Goal: Information Seeking & Learning: Learn about a topic

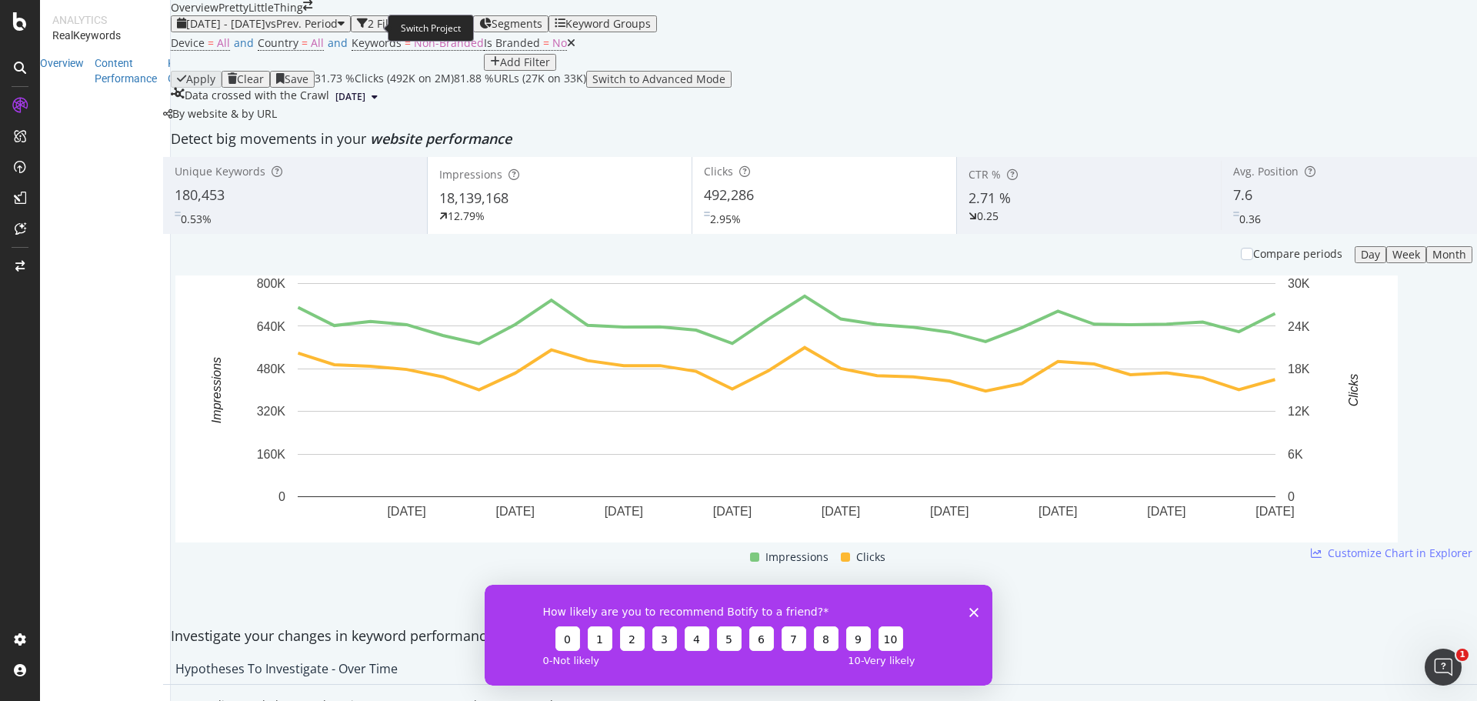
click at [312, 15] on span at bounding box center [307, 7] width 9 height 15
click at [312, 11] on icon "arrow-right-arrow-left" at bounding box center [307, 5] width 9 height 11
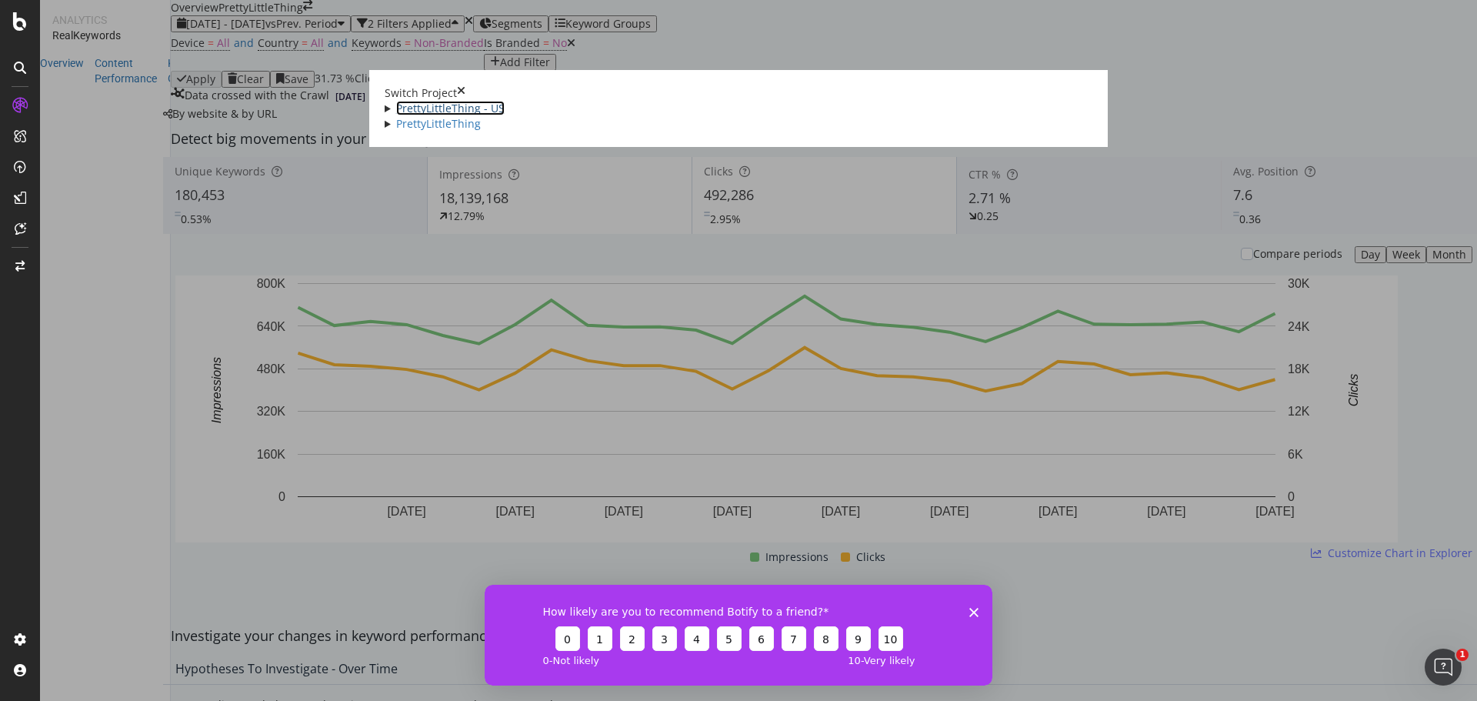
click at [398, 107] on link "PrettyLittleThing - US" at bounding box center [450, 108] width 108 height 15
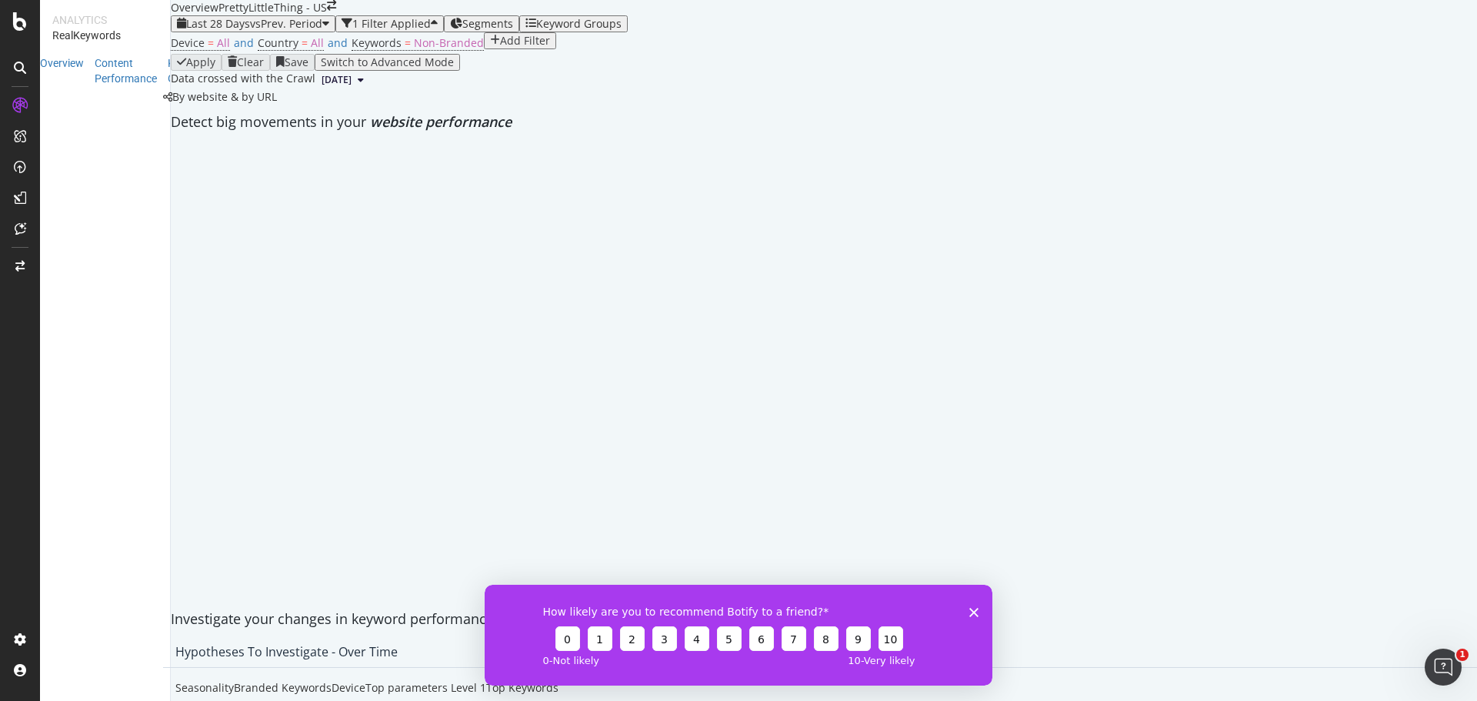
click at [973, 608] on icon "Close survey" at bounding box center [973, 611] width 9 height 9
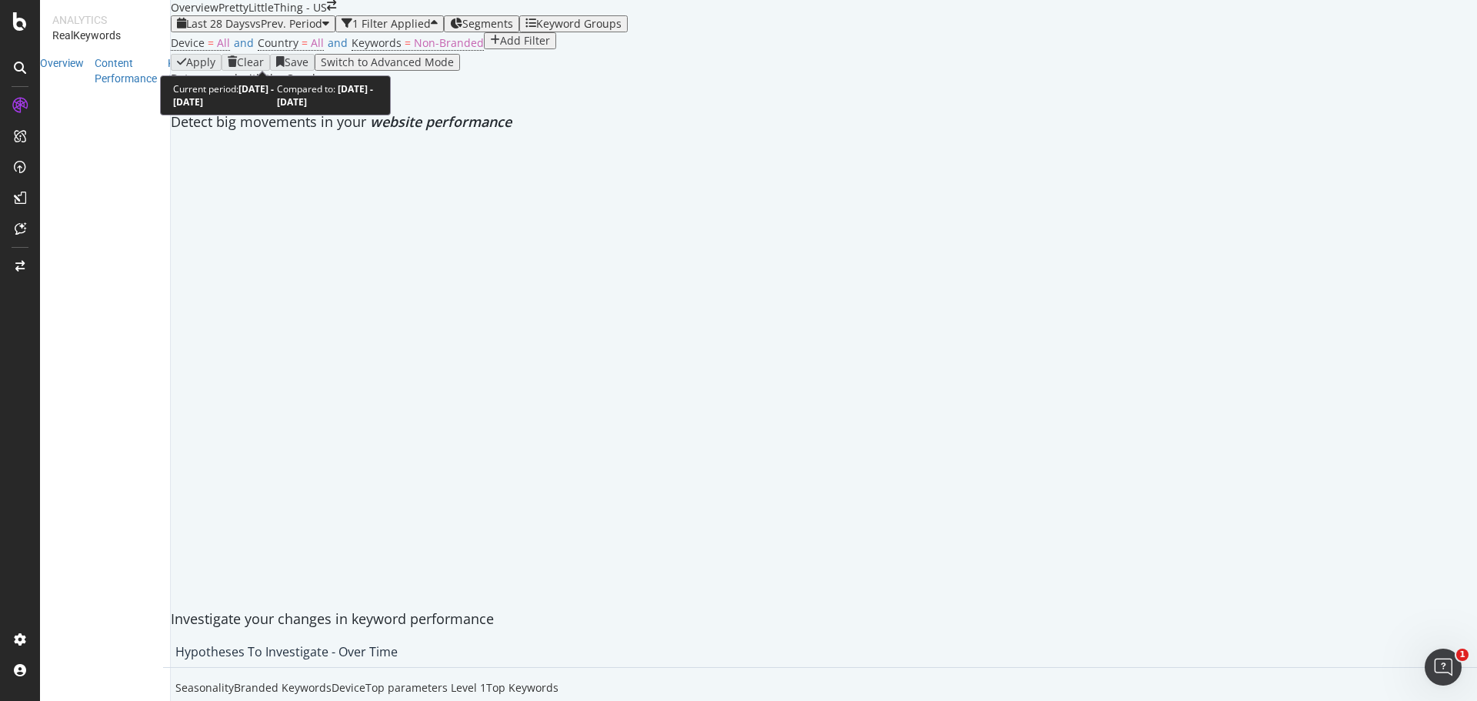
click at [222, 31] on span "Last 28 Days" at bounding box center [218, 23] width 64 height 15
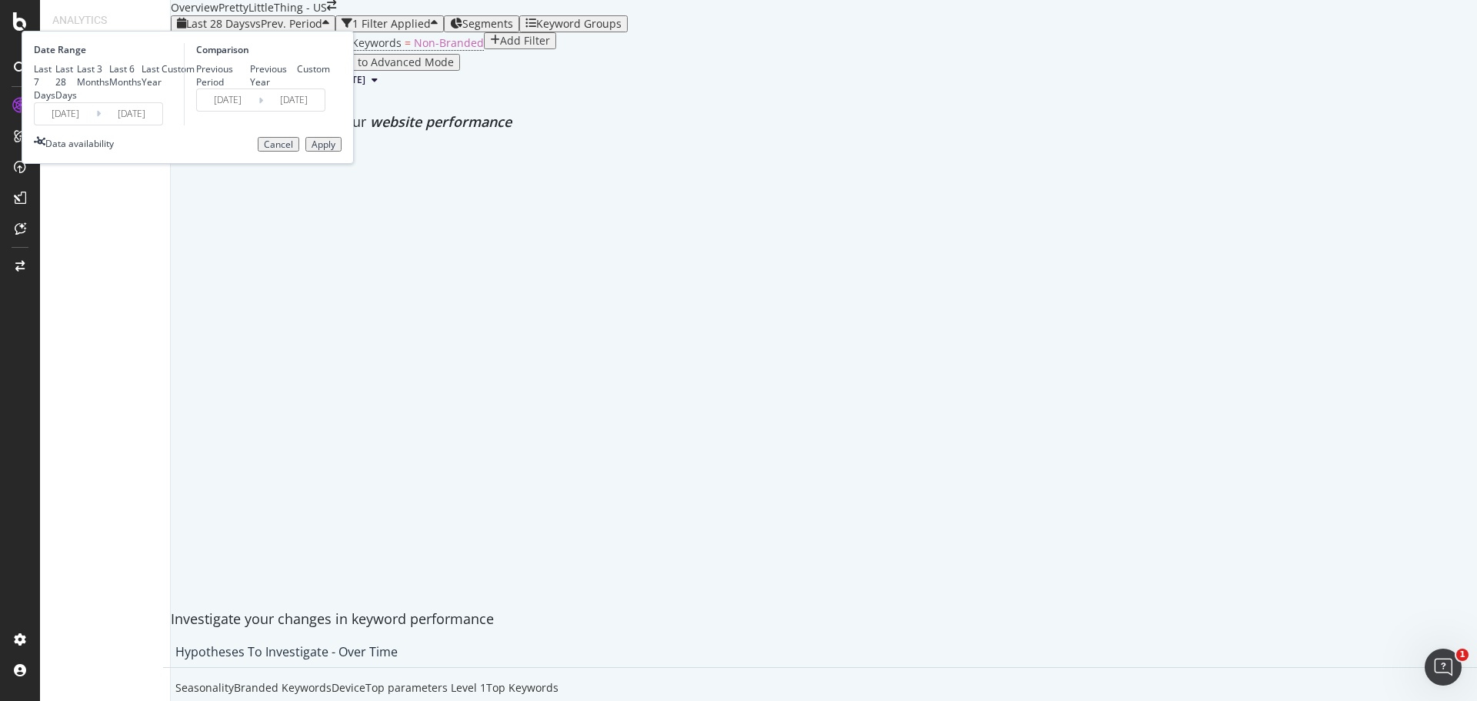
click at [142, 88] on div "Last 6 Months" at bounding box center [125, 75] width 32 height 26
type input "[DATE]"
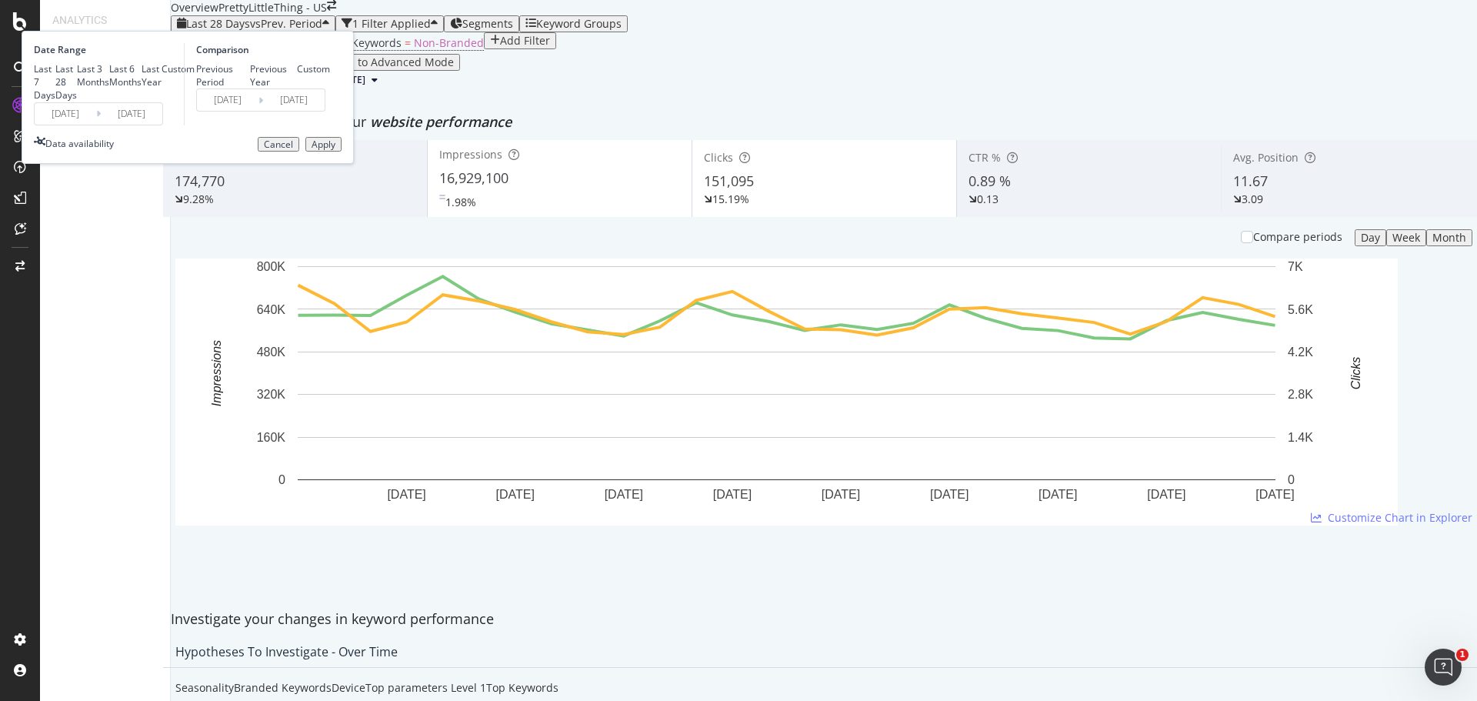
click at [298, 88] on div "Previous Year" at bounding box center [274, 75] width 48 height 26
type input "[DATE]"
click at [335, 150] on div "Apply" at bounding box center [323, 144] width 24 height 11
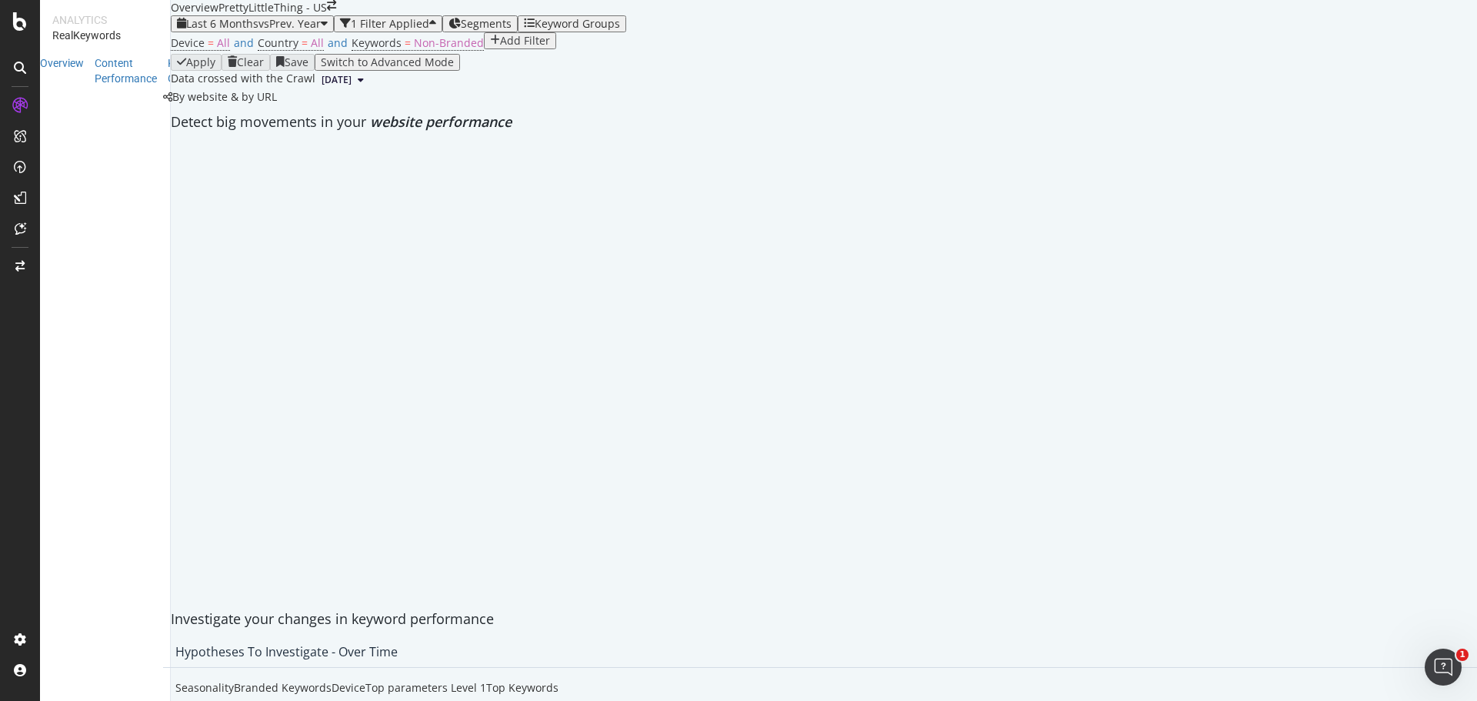
click at [581, 30] on div "Keyword Groups" at bounding box center [572, 24] width 96 height 12
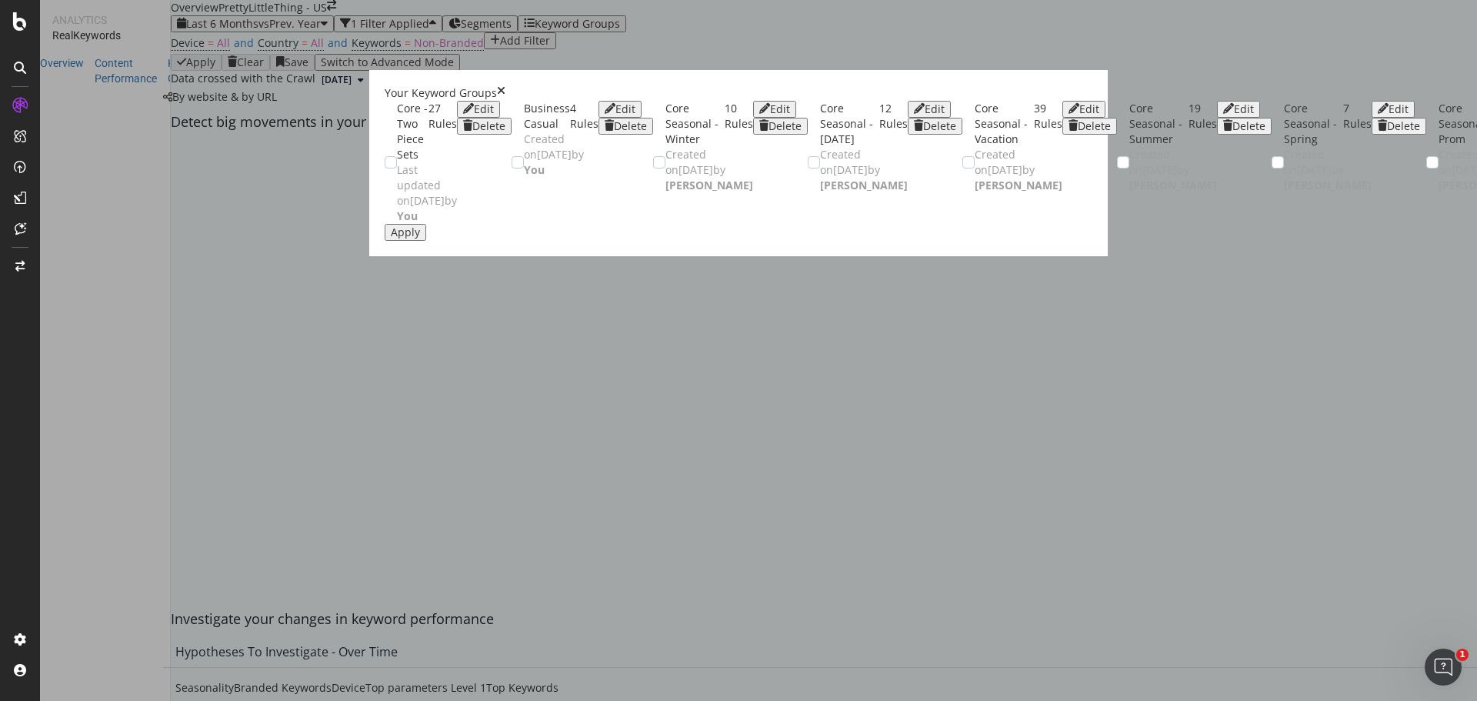
scroll to position [1538, 0]
click at [426, 241] on button "Apply" at bounding box center [406, 232] width 42 height 17
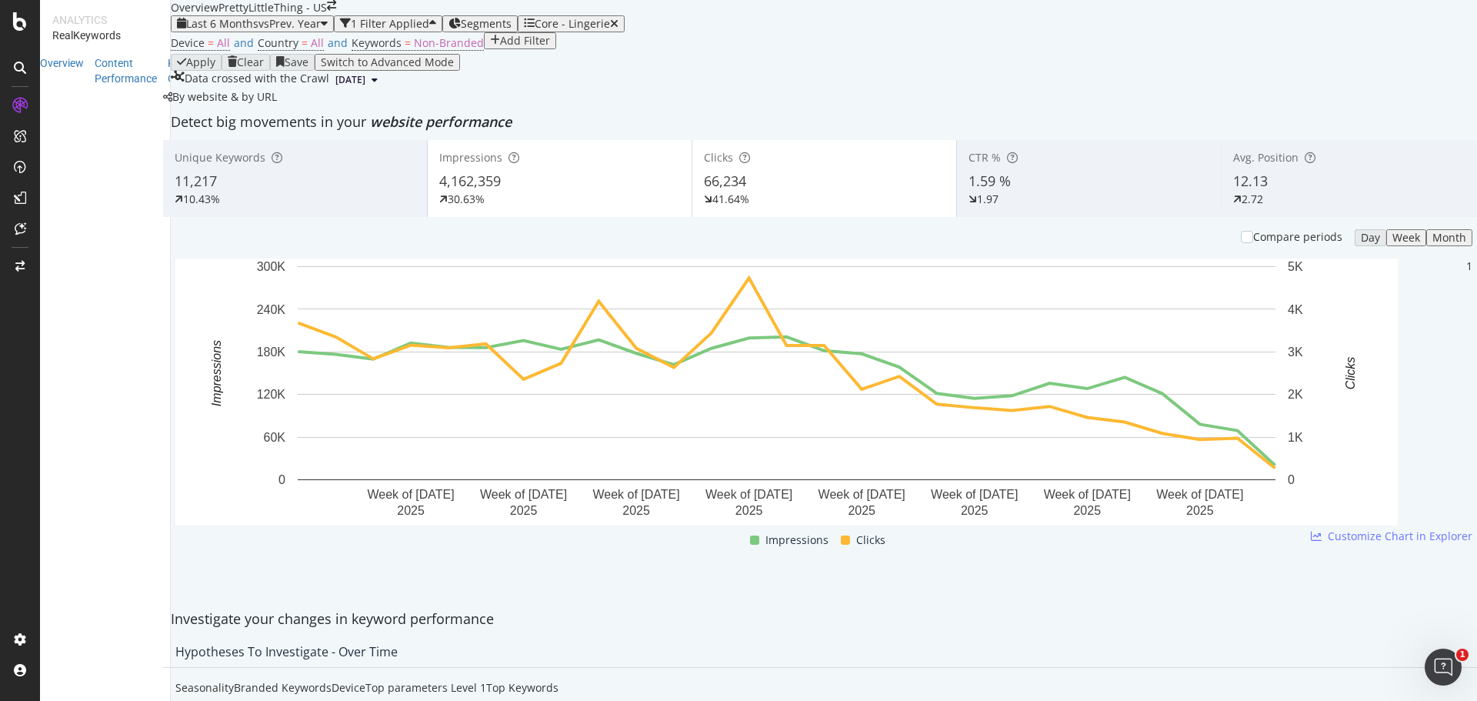
scroll to position [1692, 0]
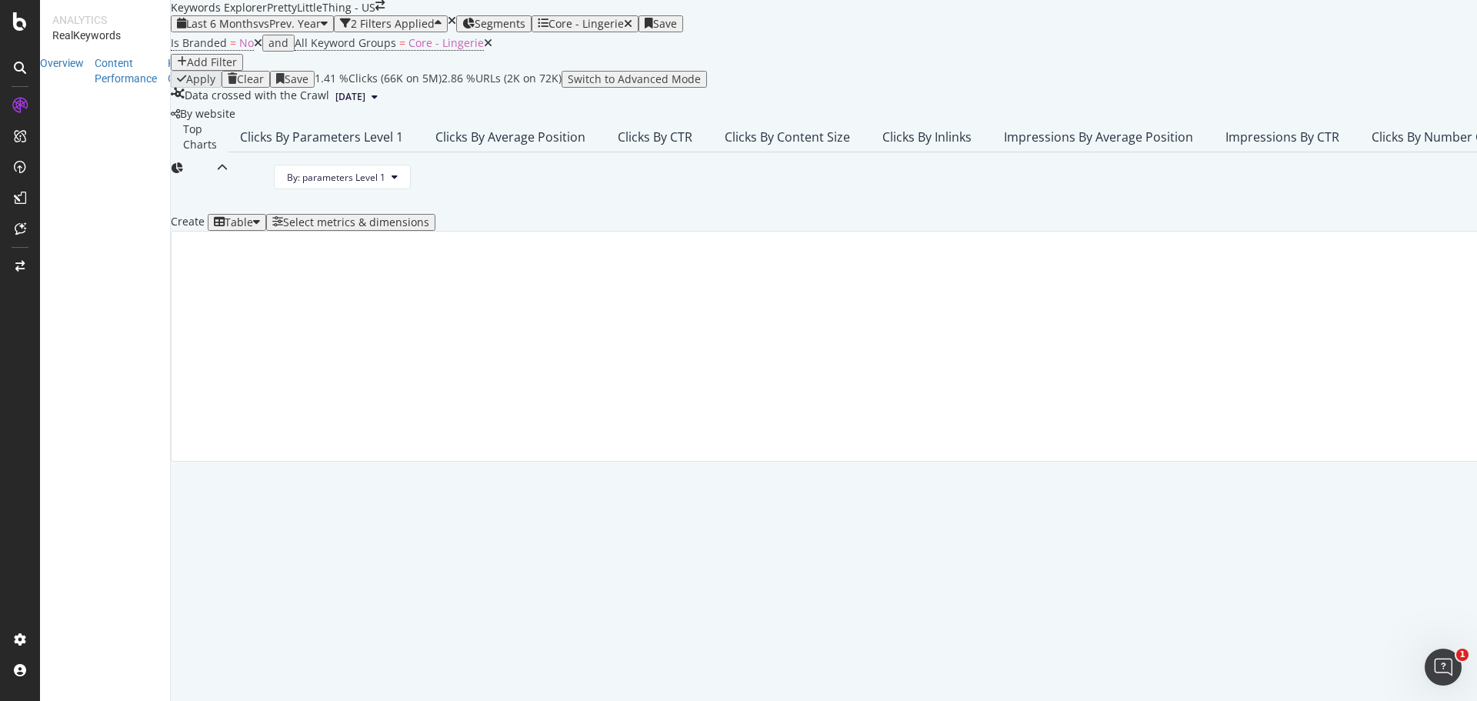
click at [237, 68] on div "Add Filter" at bounding box center [212, 62] width 50 height 12
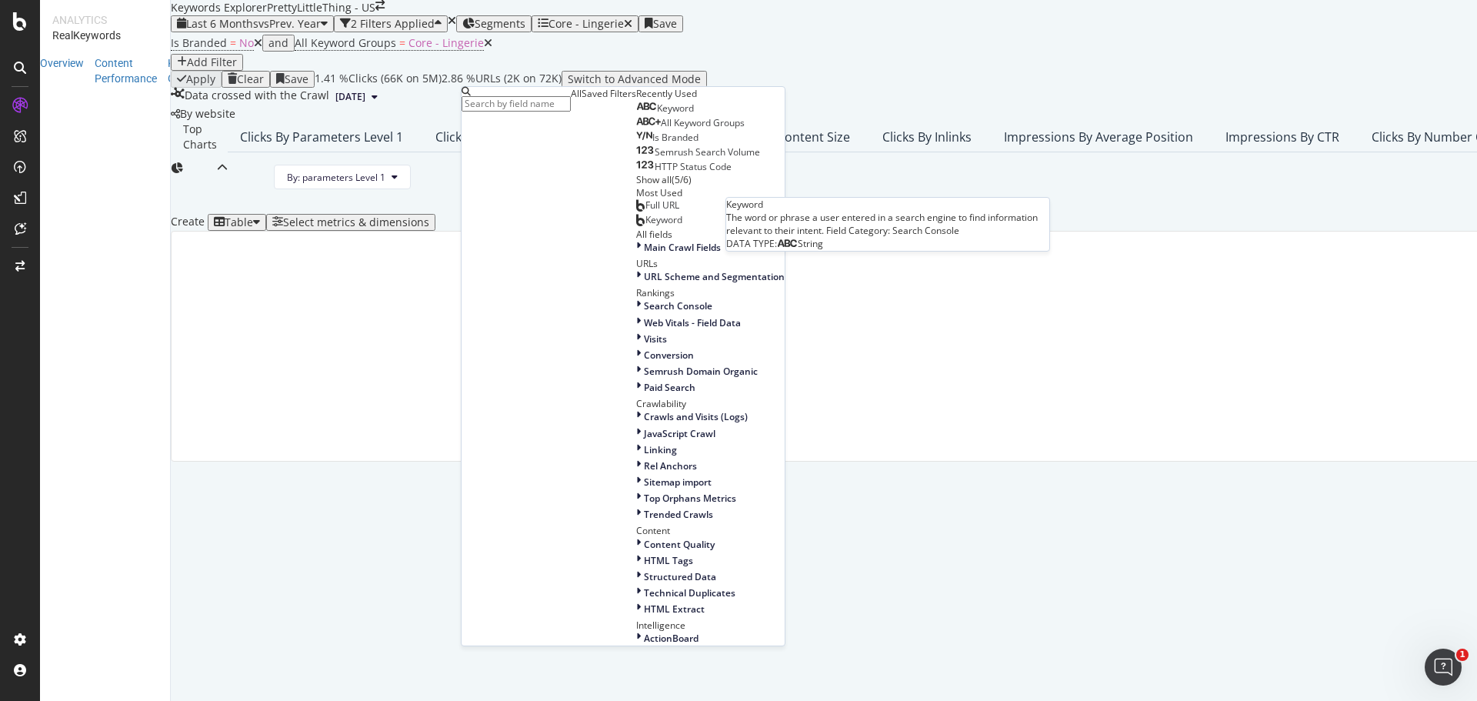
click at [636, 115] on div "Keyword" at bounding box center [665, 108] width 58 height 12
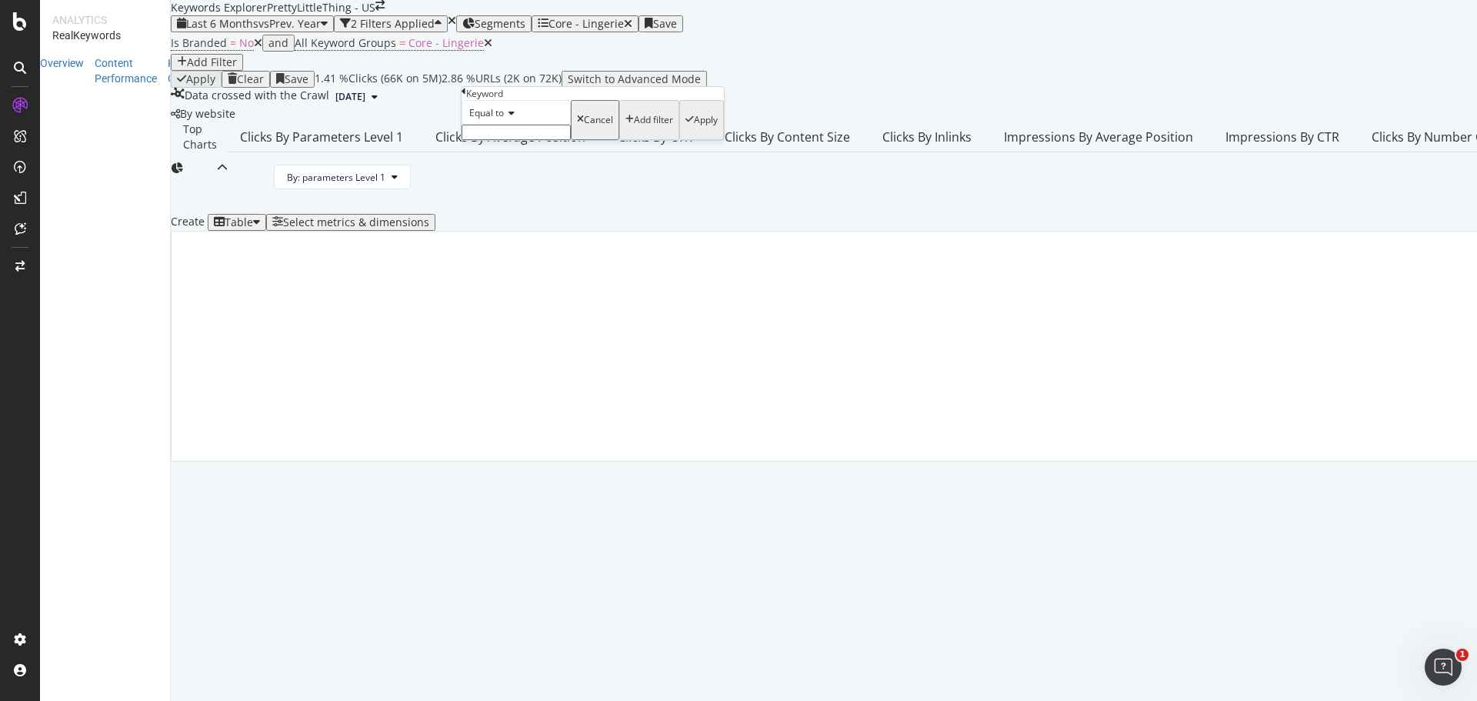
click at [515, 118] on icon at bounding box center [509, 112] width 11 height 9
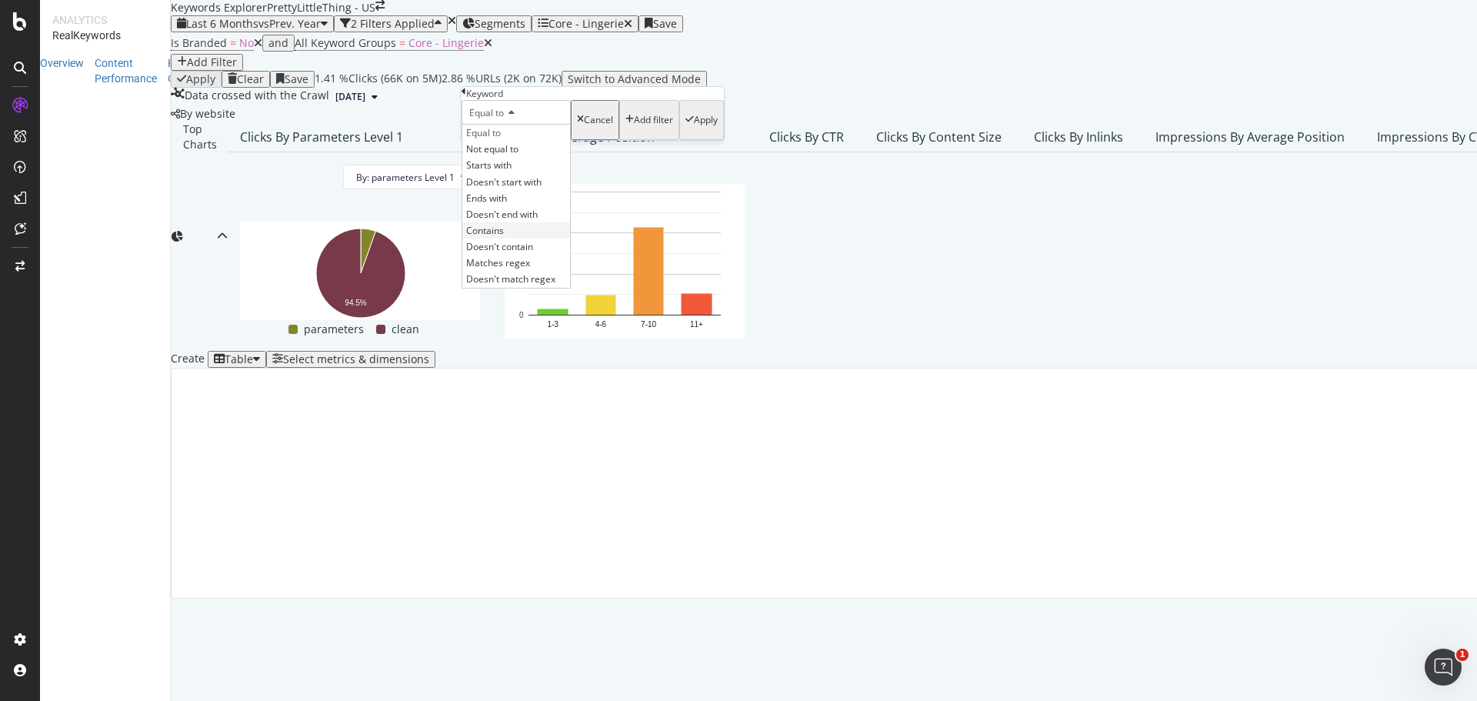
click at [524, 238] on div "Contains" at bounding box center [516, 230] width 108 height 16
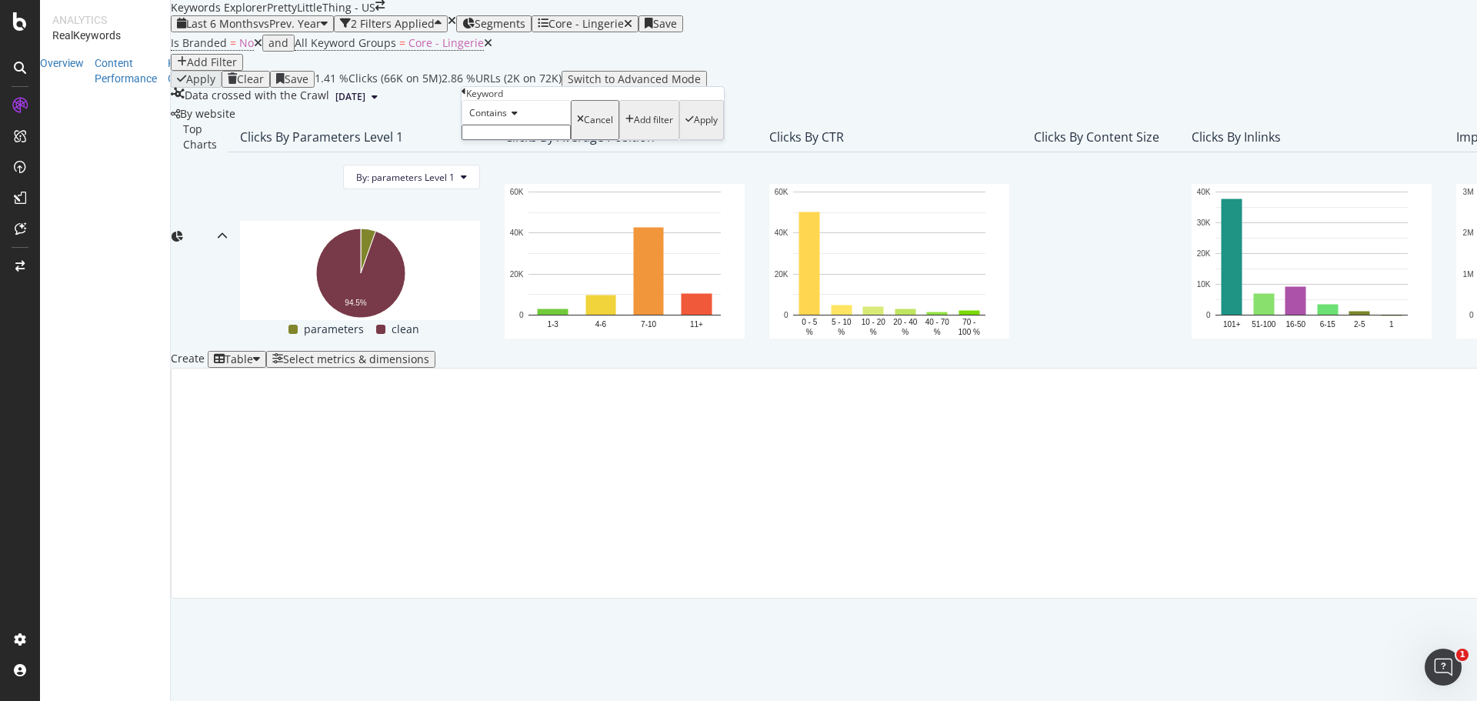
click at [519, 140] on input "text" at bounding box center [515, 132] width 109 height 15
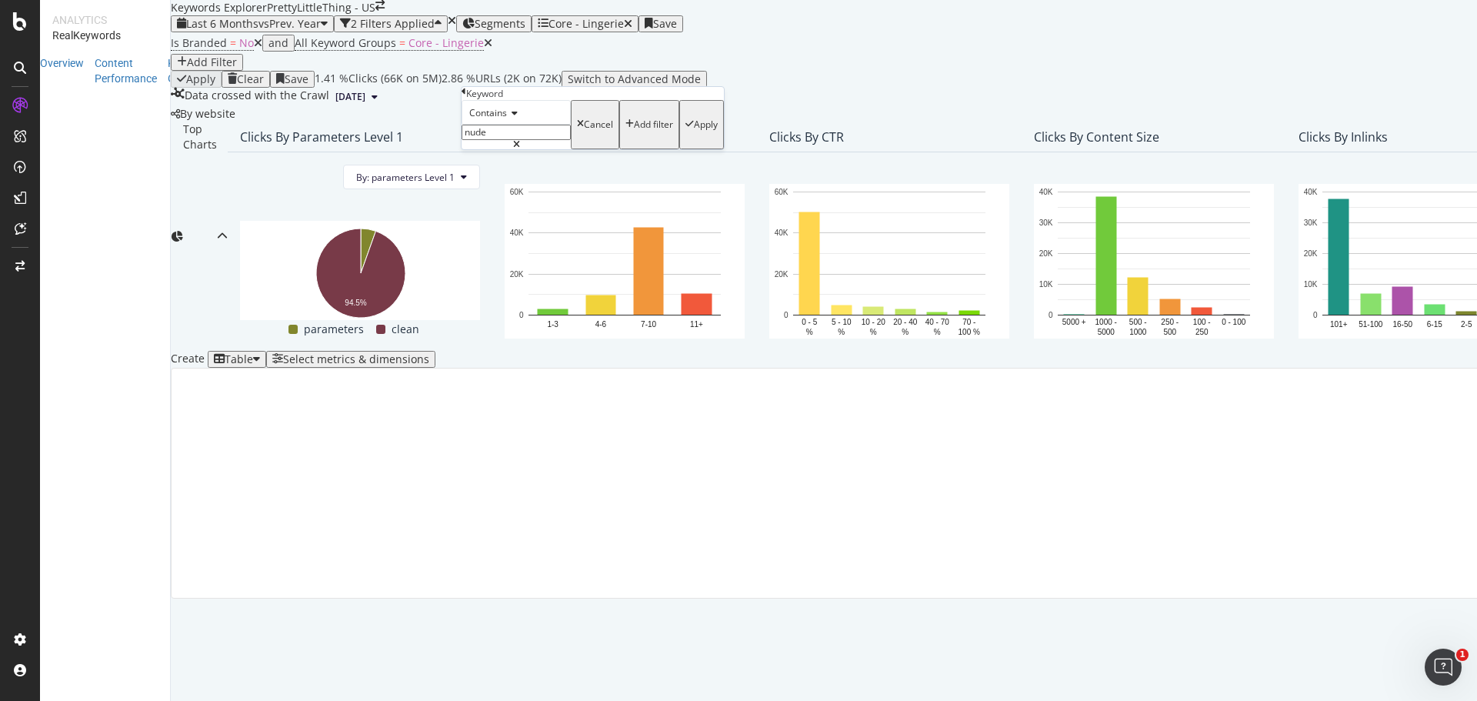
type input "nude"
click at [646, 149] on div "Contains nude Cancel Add filter Apply" at bounding box center [592, 124] width 262 height 49
click at [694, 130] on div "Apply" at bounding box center [706, 124] width 24 height 11
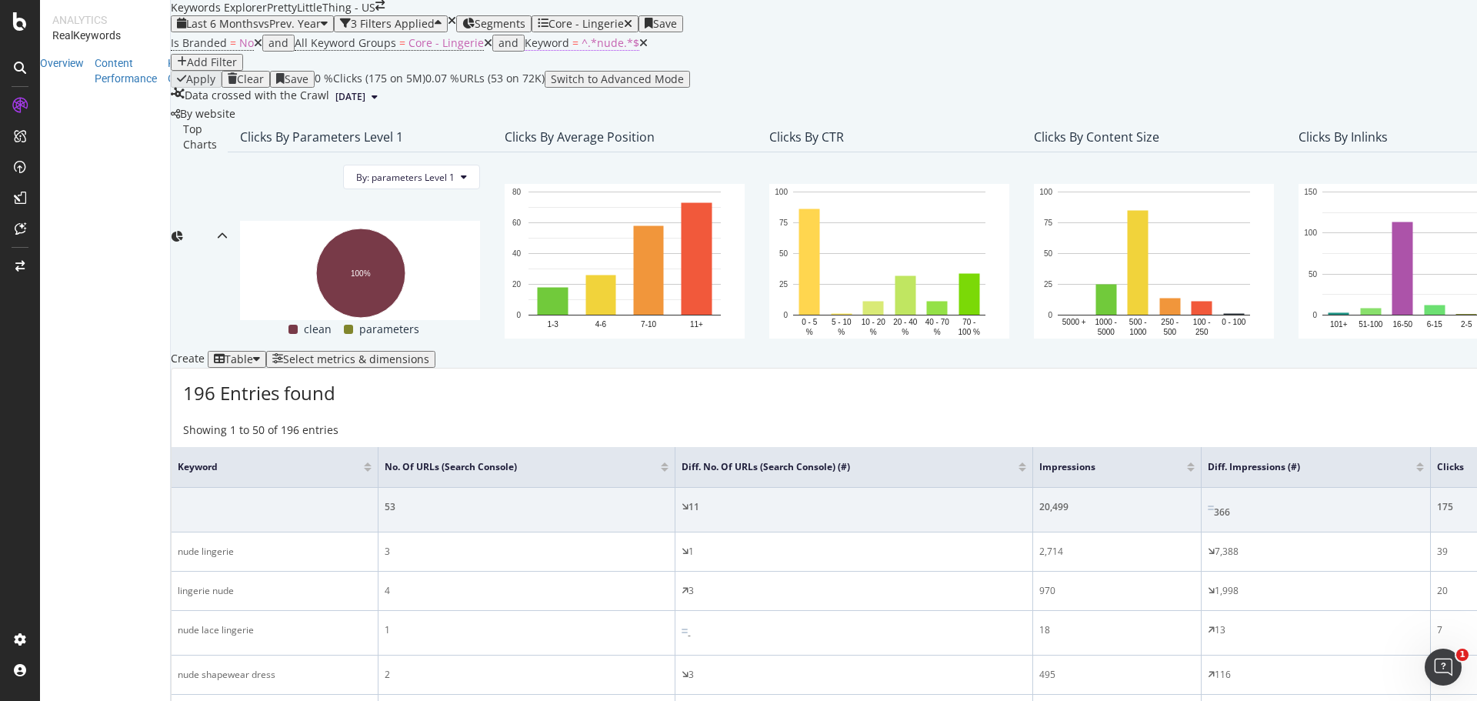
click at [581, 50] on span "^.*nude.*$" at bounding box center [610, 42] width 58 height 15
click at [539, 138] on input "nude" at bounding box center [542, 129] width 109 height 15
type input "white"
click at [720, 128] on div "Apply" at bounding box center [732, 122] width 24 height 11
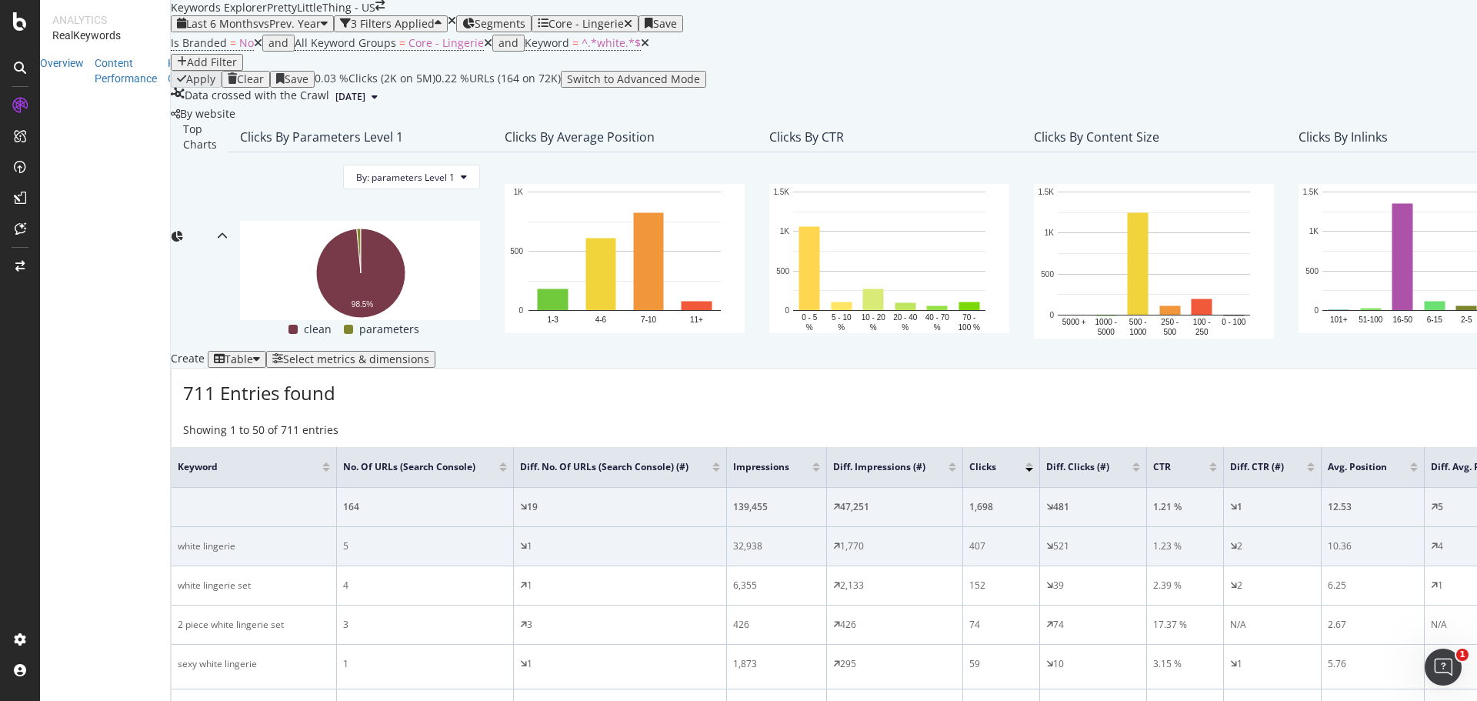
scroll to position [0, 1]
